Goal: Find contact information: Find contact information

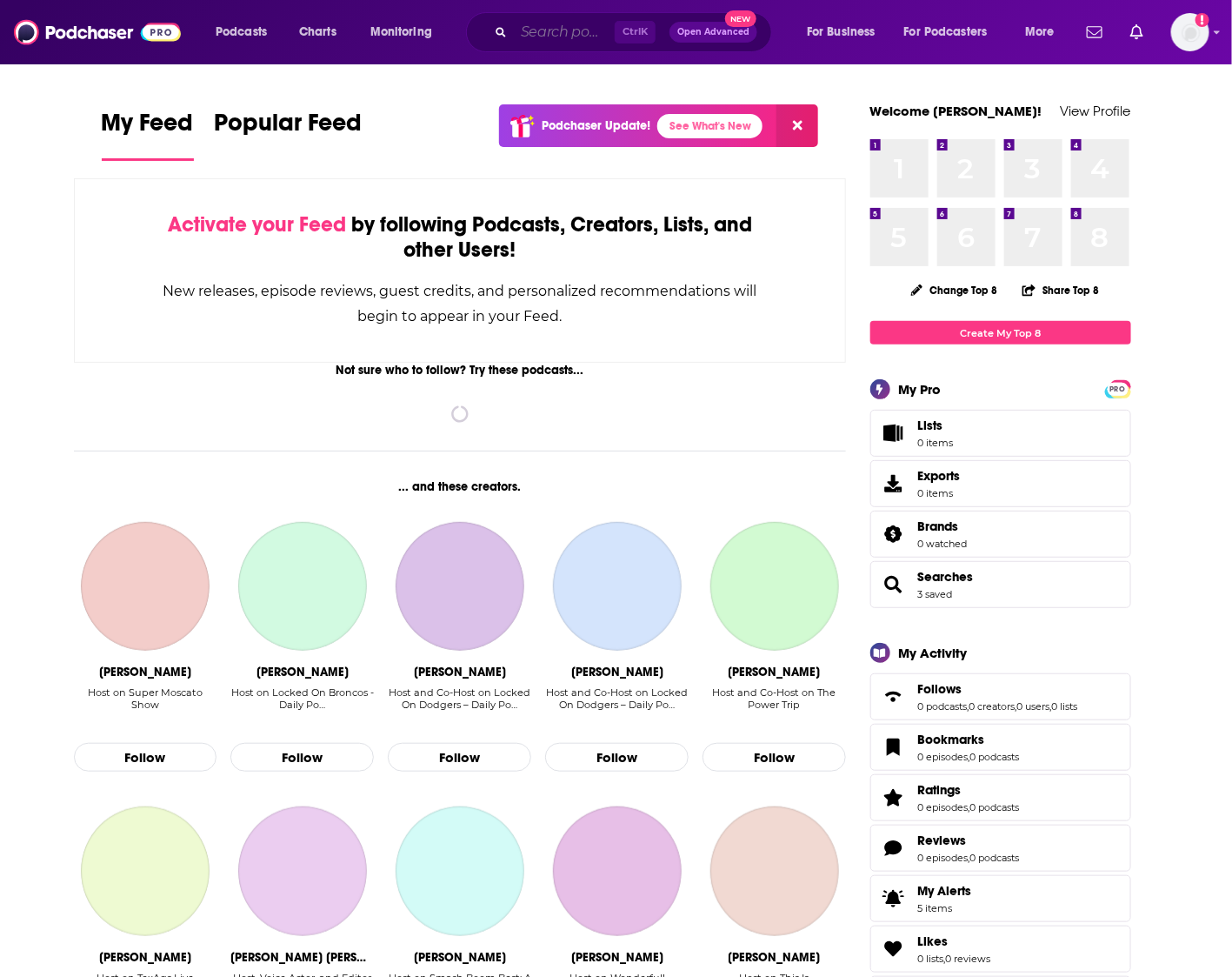
click at [542, 24] on input "Search podcasts, credits, & more..." at bounding box center [564, 32] width 101 height 27
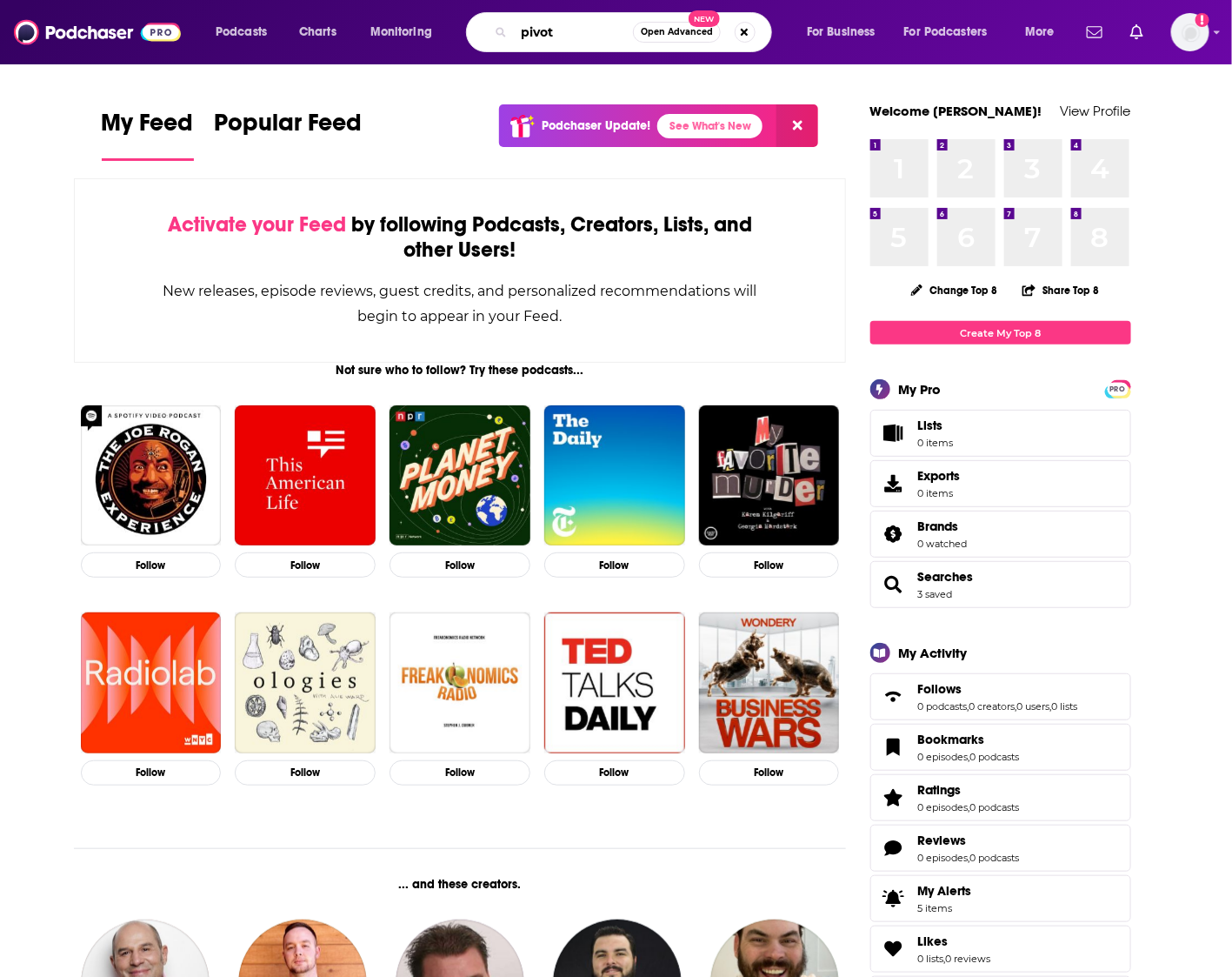
type input "pivot"
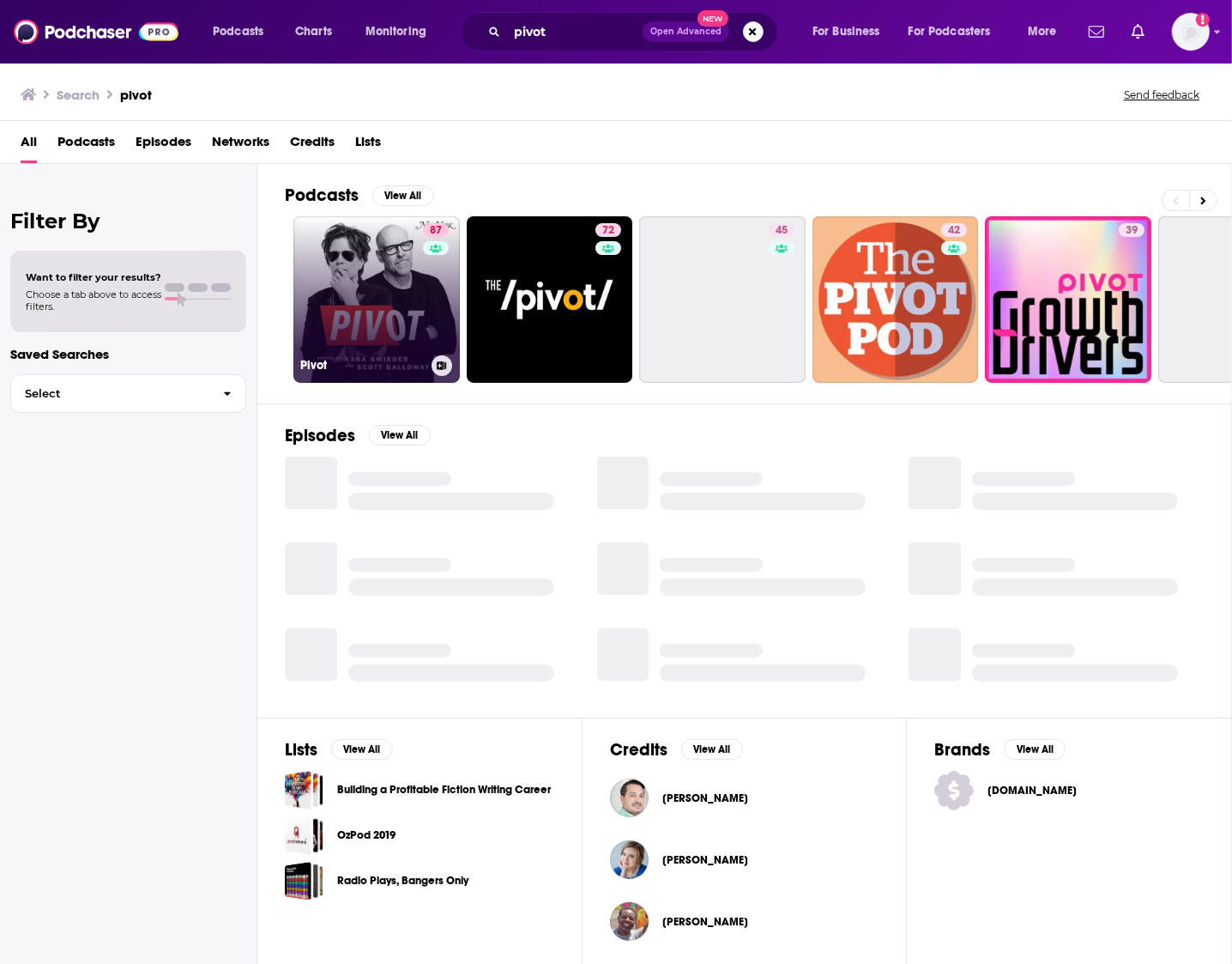
click at [392, 295] on link "87 Pivot" at bounding box center [377, 299] width 167 height 167
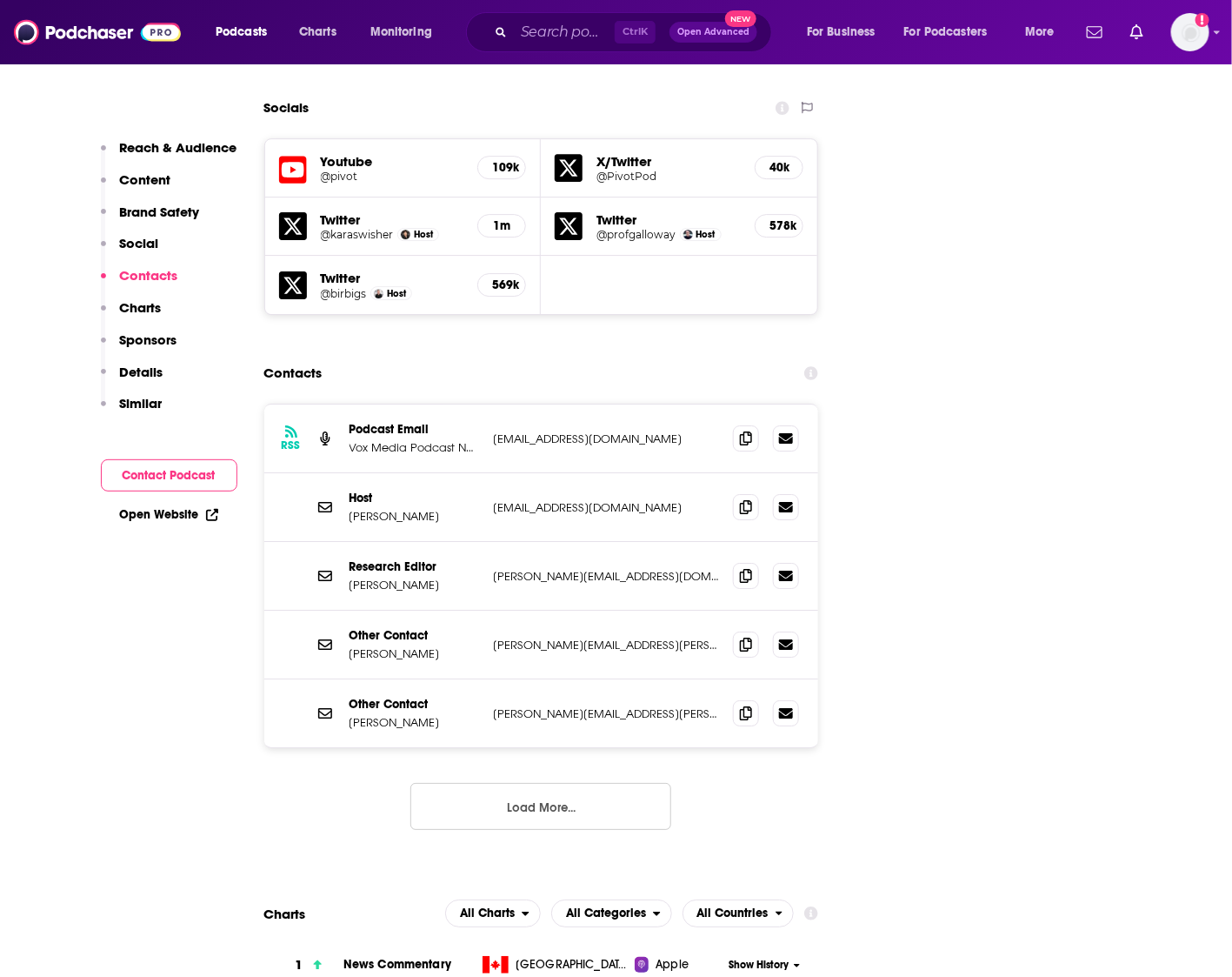
scroll to position [2066, 0]
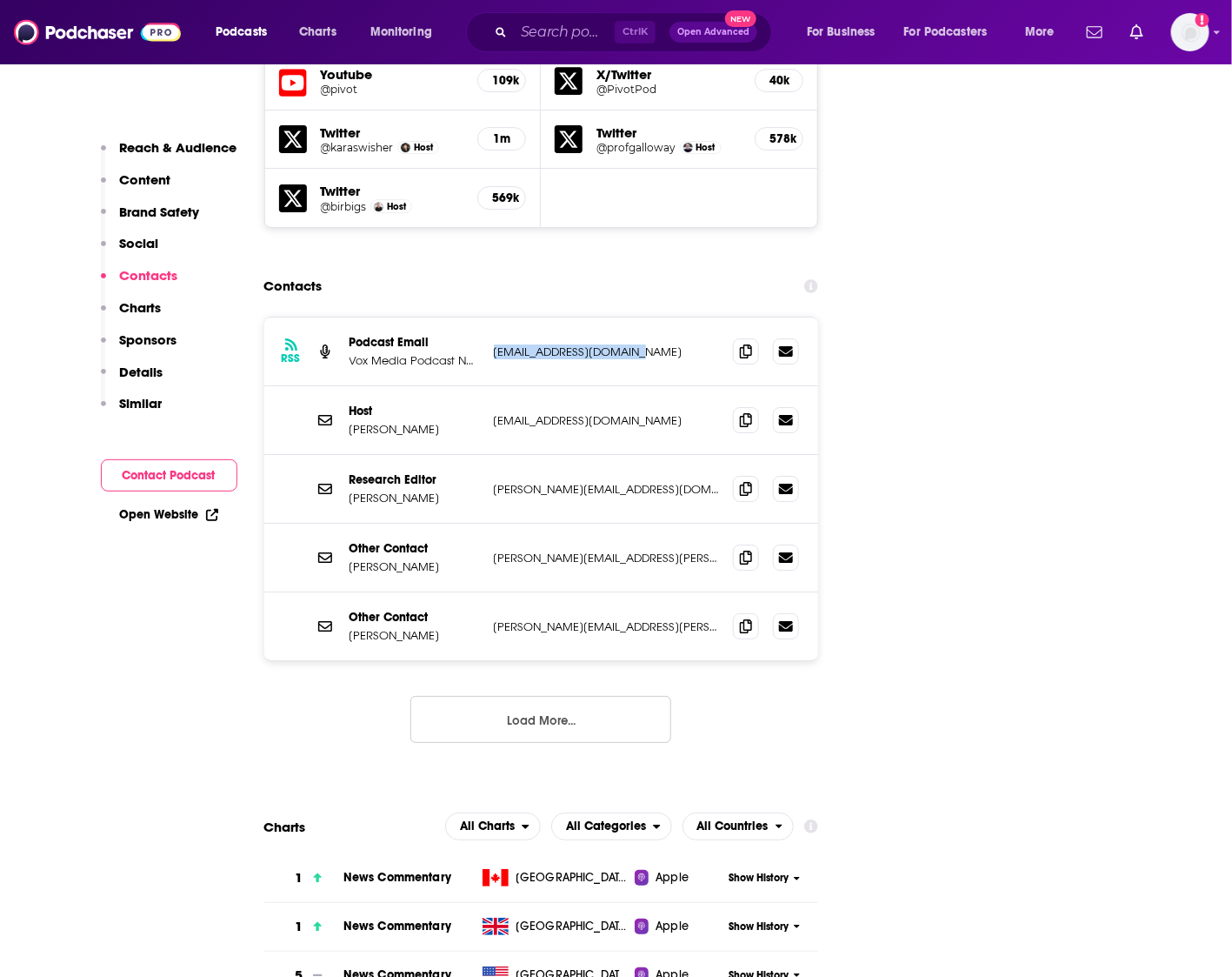
drag, startPoint x: 663, startPoint y: 250, endPoint x: 493, endPoint y: 250, distance: 170.0
click at [494, 345] on p "[EMAIL_ADDRESS][DOMAIN_NAME]" at bounding box center [607, 352] width 226 height 15
copy p "[EMAIL_ADDRESS][DOMAIN_NAME]"
drag, startPoint x: 606, startPoint y: 318, endPoint x: 485, endPoint y: 320, distance: 121.0
click at [485, 386] on div "Host [PERSON_NAME] [PERSON_NAME][EMAIL_ADDRESS][DOMAIN_NAME] [EMAIL_ADDRESS][DO…" at bounding box center [542, 421] width 555 height 69
